Goal: Check status: Check status

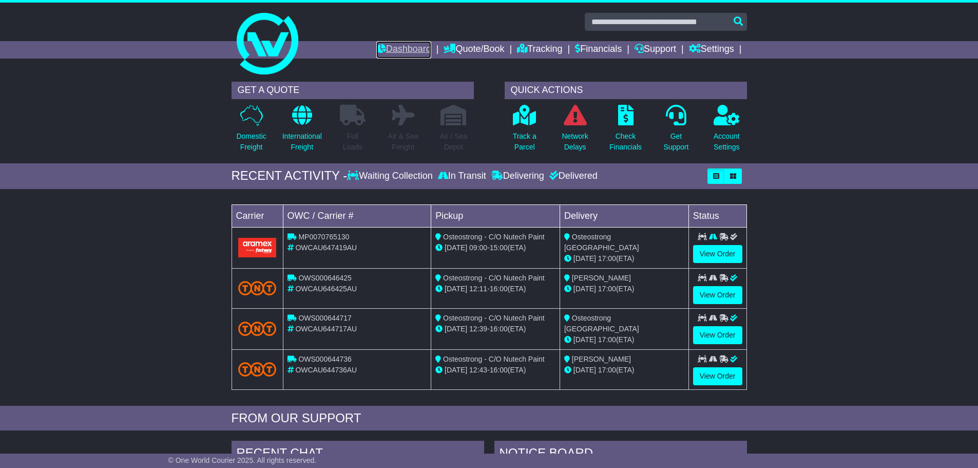
click at [414, 44] on link "Dashboard" at bounding box center [403, 49] width 55 height 17
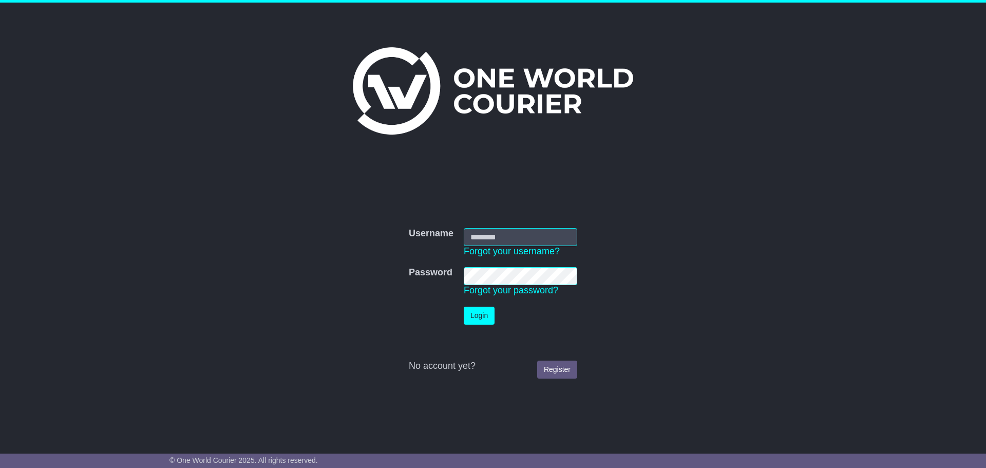
type input "**********"
click at [486, 313] on button "Login" at bounding box center [479, 315] width 31 height 18
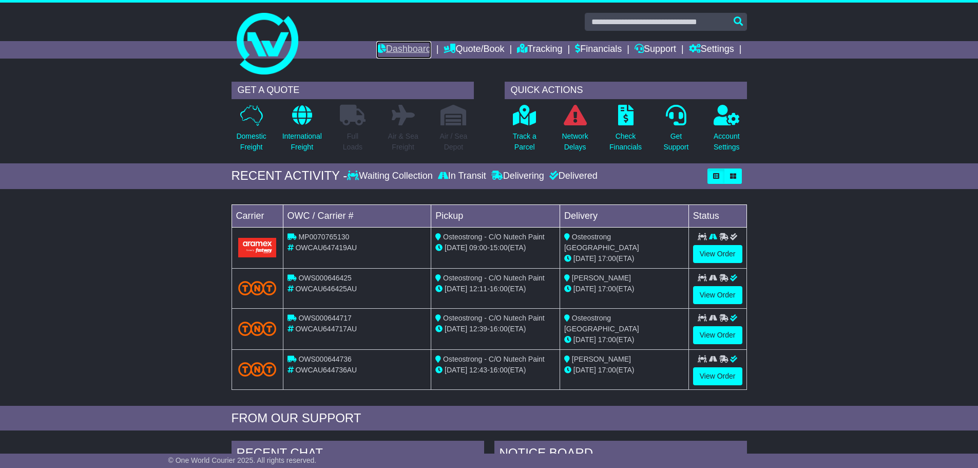
click at [404, 43] on link "Dashboard" at bounding box center [403, 49] width 55 height 17
click at [521, 47] on link "Tracking" at bounding box center [539, 49] width 45 height 17
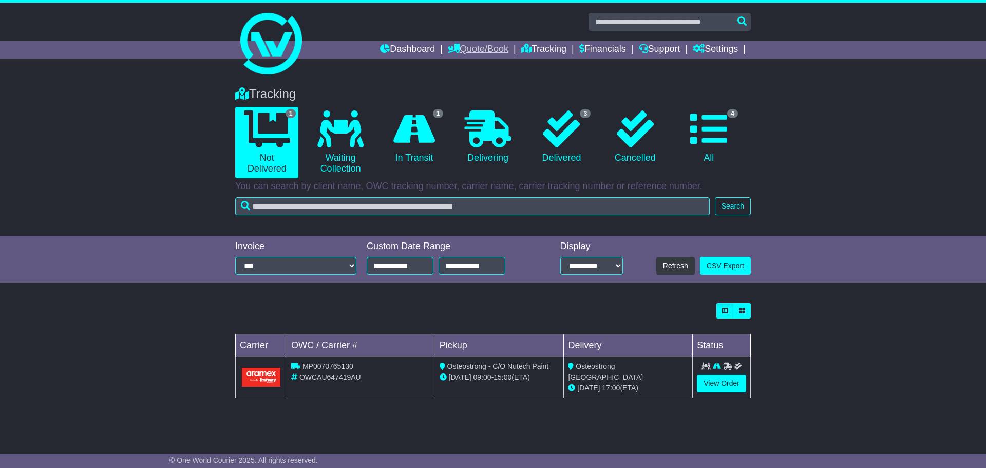
click at [471, 45] on link "Quote/Book" at bounding box center [478, 49] width 61 height 17
click at [587, 52] on link "Financials" at bounding box center [602, 49] width 47 height 17
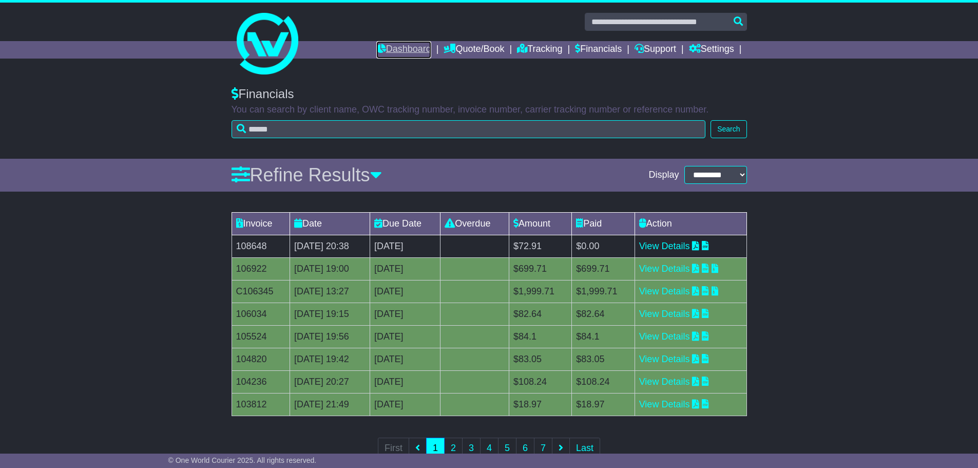
click at [387, 49] on link "Dashboard" at bounding box center [403, 49] width 55 height 17
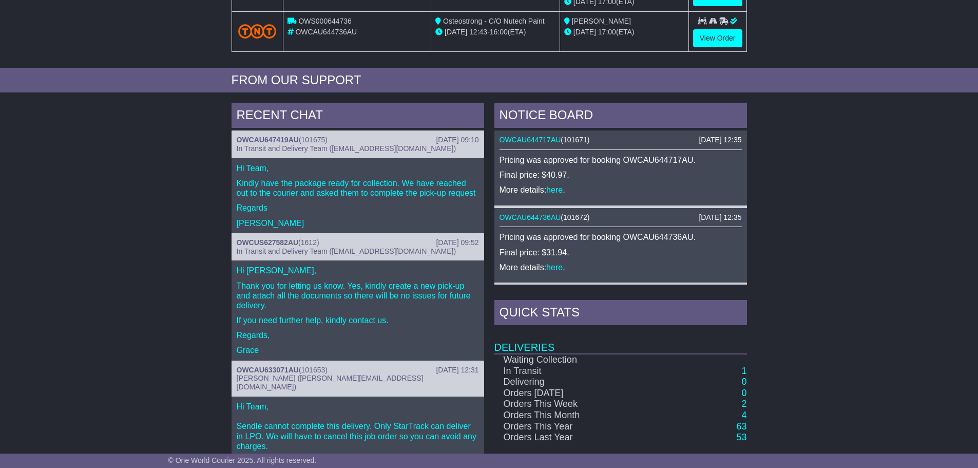
scroll to position [430, 0]
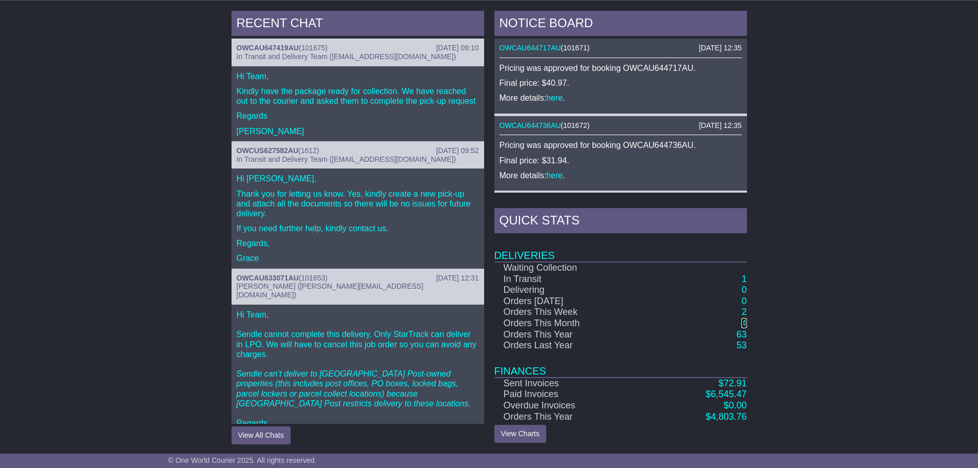
click at [742, 318] on link "4" at bounding box center [743, 323] width 5 height 10
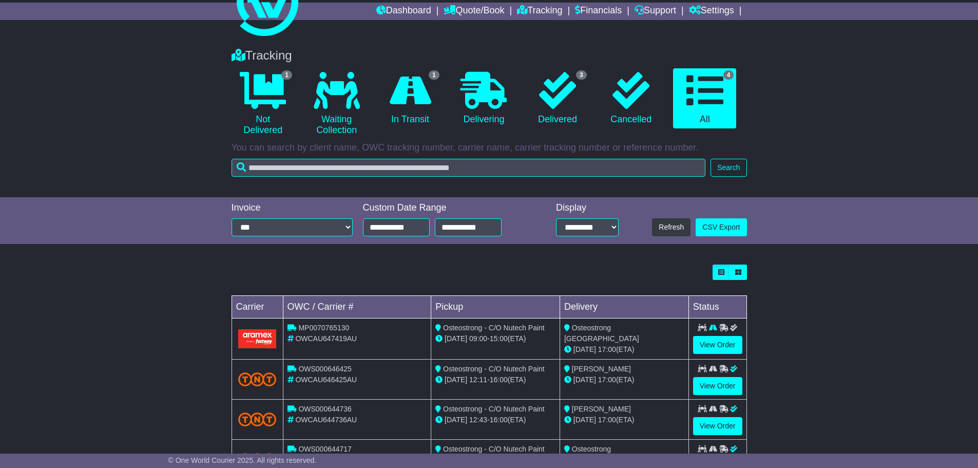
scroll to position [86, 0]
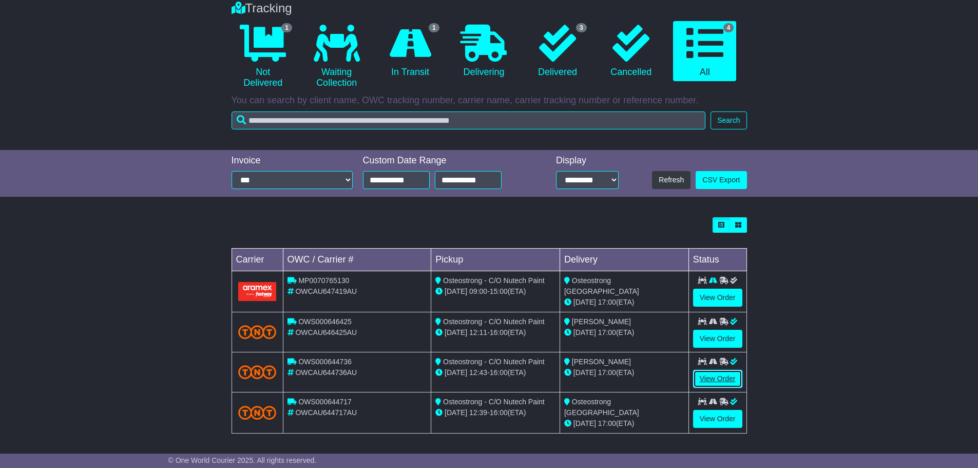
click at [717, 372] on link "View Order" at bounding box center [717, 379] width 49 height 18
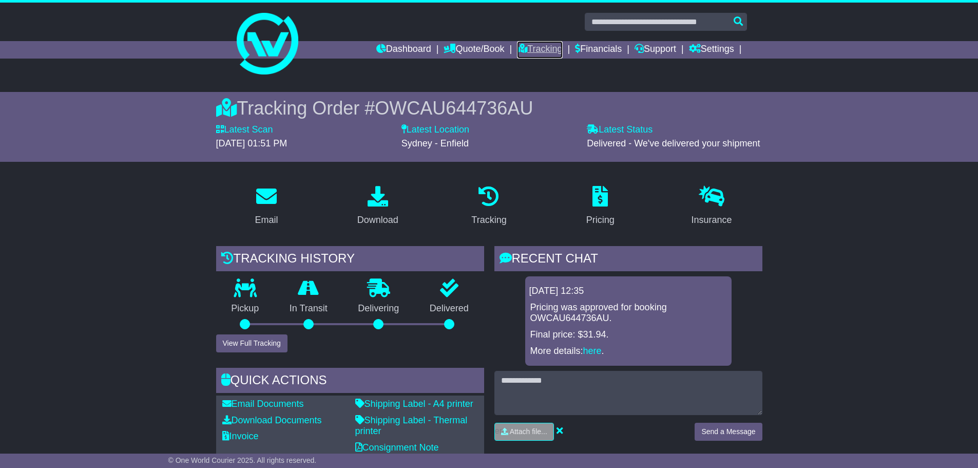
click at [531, 44] on link "Tracking" at bounding box center [539, 49] width 45 height 17
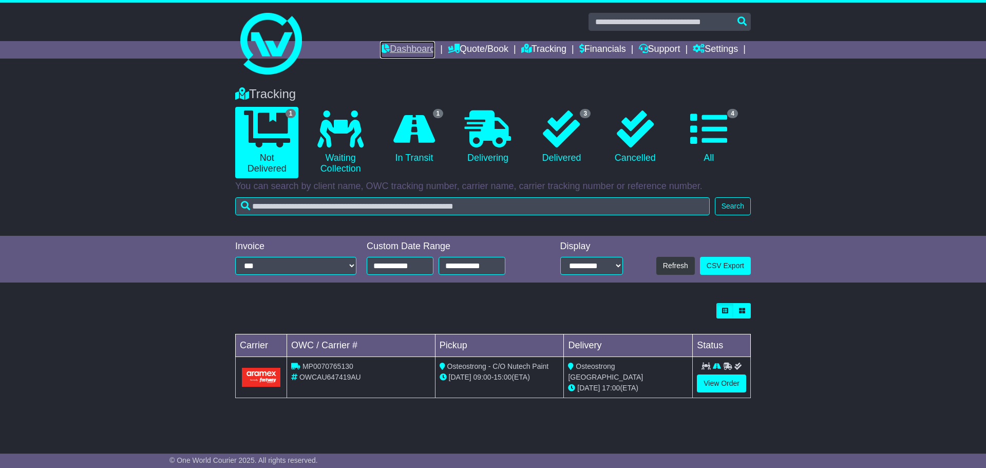
click at [394, 43] on link "Dashboard" at bounding box center [407, 49] width 55 height 17
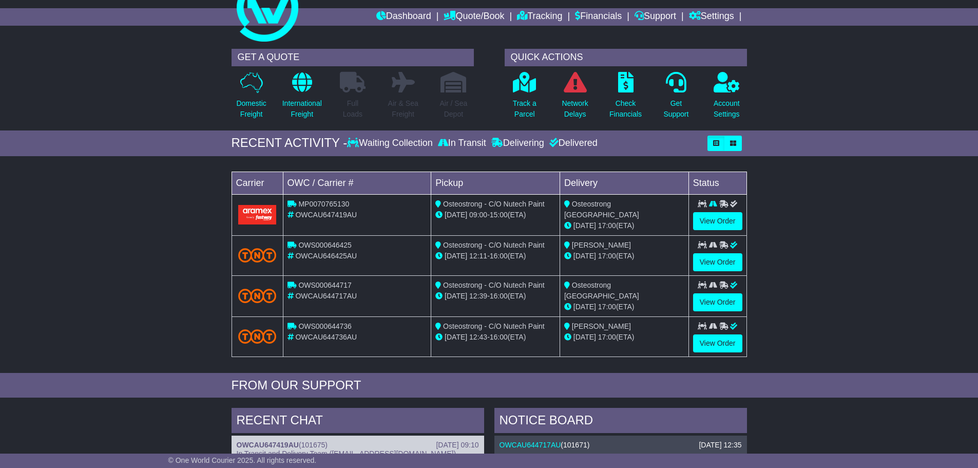
scroll to position [51, 0]
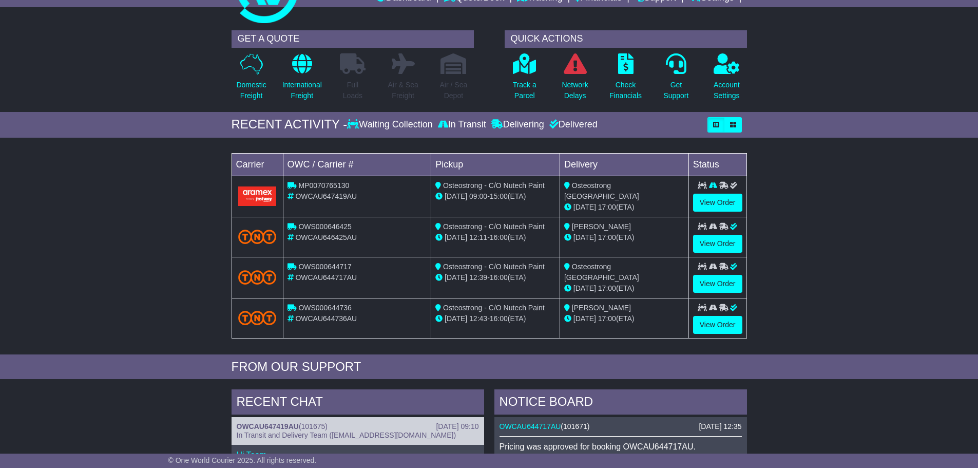
click at [844, 245] on div "Loading... No bookings found Carrier OWC / Carrier # Pickup Delivery Status MP0…" at bounding box center [489, 248] width 978 height 211
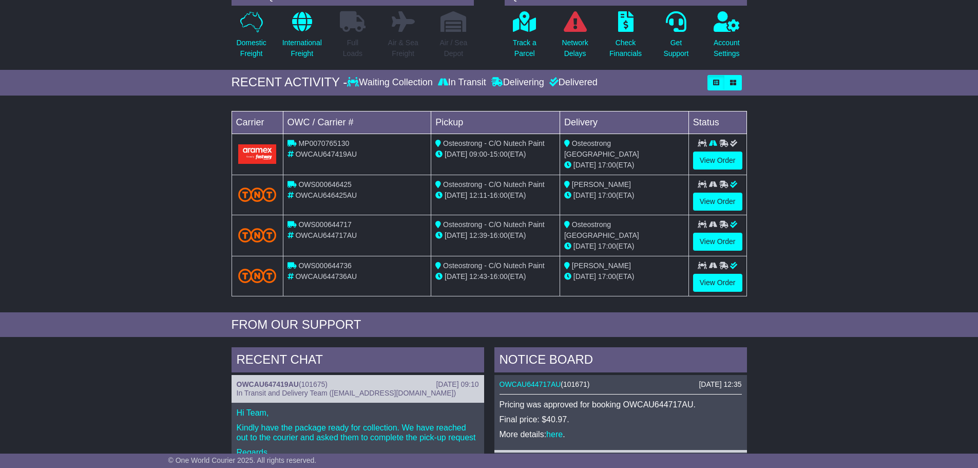
scroll to position [103, 0]
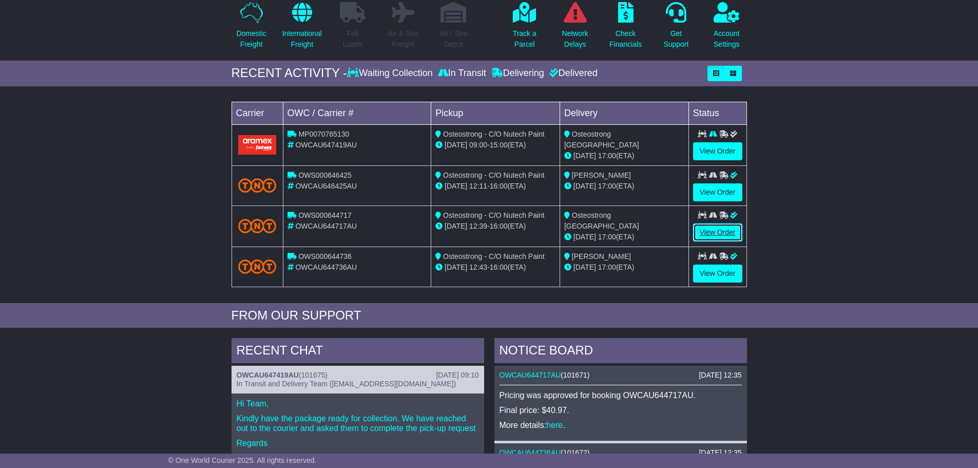
click at [735, 229] on link "View Order" at bounding box center [717, 232] width 49 height 18
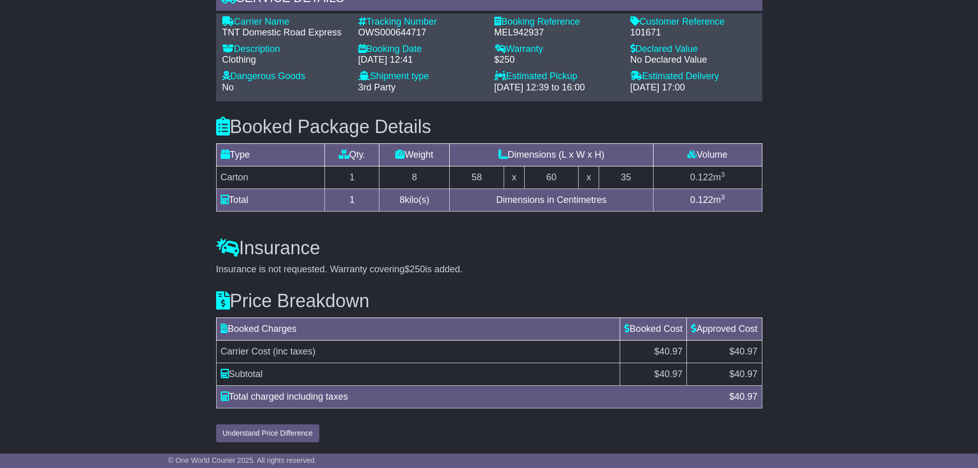
scroll to position [819, 0]
